Goal: Information Seeking & Learning: Learn about a topic

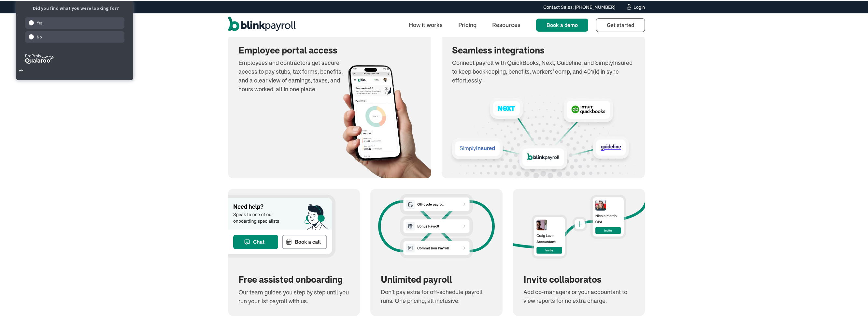
scroll to position [749, 0]
click at [459, 23] on link "Pricing" at bounding box center [467, 24] width 29 height 14
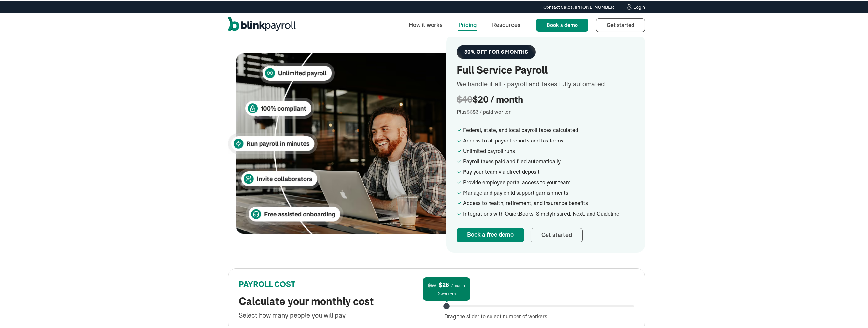
scroll to position [130, 0]
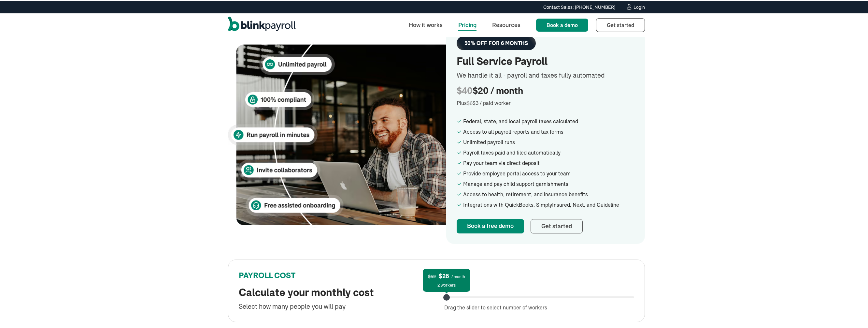
click at [717, 143] on div "Budget-friendly payroll for your small business Affordable monthly pricing for …" at bounding box center [436, 134] width 873 height 458
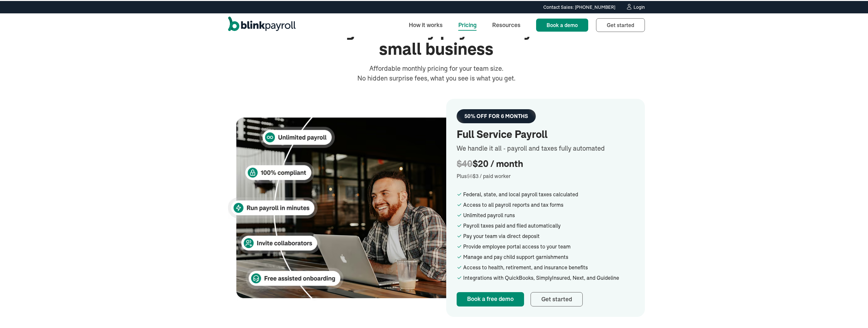
scroll to position [65, 0]
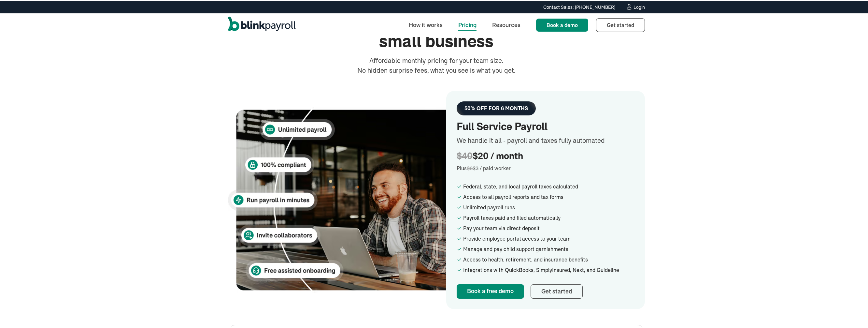
click at [687, 151] on div "Budget-friendly payroll for your small business Affordable monthly pricing for …" at bounding box center [436, 200] width 873 height 458
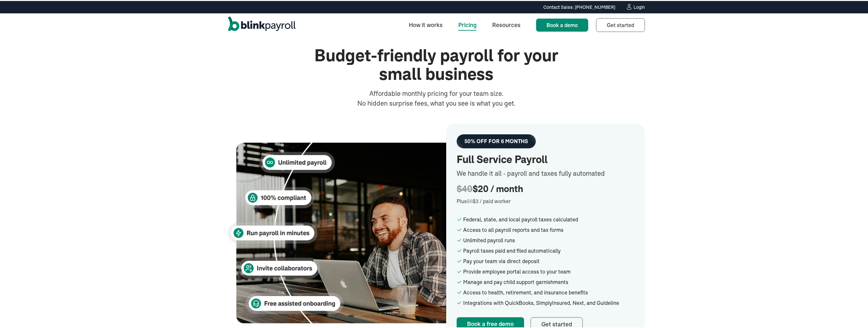
scroll to position [33, 0]
click at [638, 214] on div "50% OFF FOR 6 MONTHS Full Service Payroll We handle it all - payroll and taxes …" at bounding box center [545, 232] width 199 height 218
click at [668, 182] on div "Budget-friendly payroll for your small business Affordable monthly pricing for …" at bounding box center [436, 232] width 873 height 458
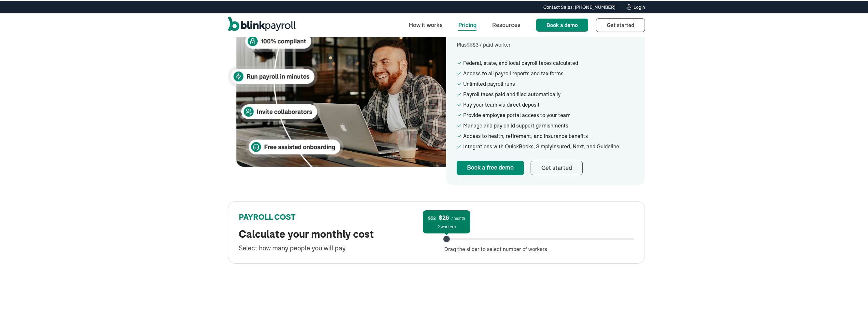
scroll to position [196, 0]
